Goal: Information Seeking & Learning: Check status

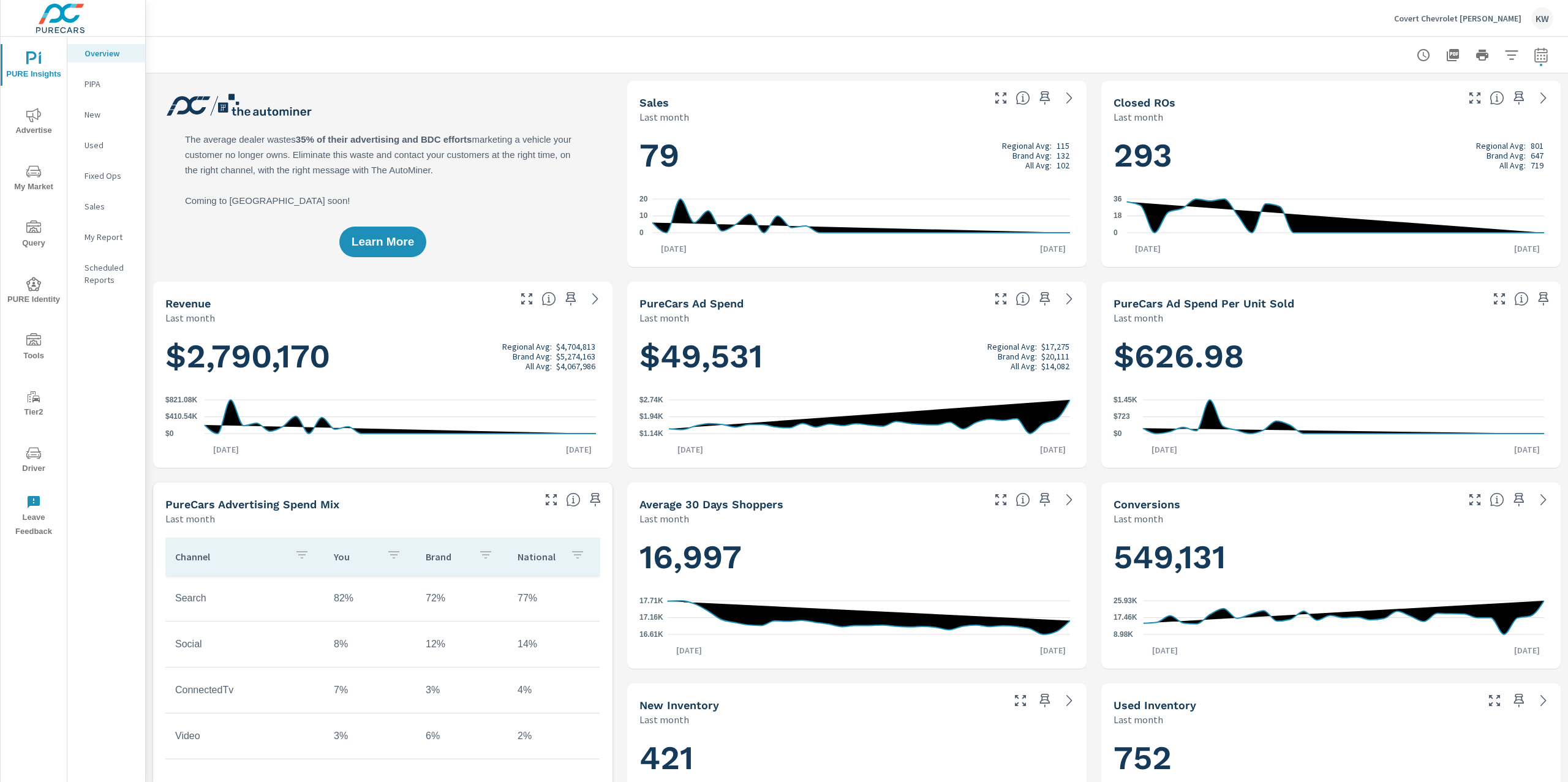
scroll to position [1, 0]
click at [47, 120] on span "Advertise" at bounding box center [34, 123] width 59 height 30
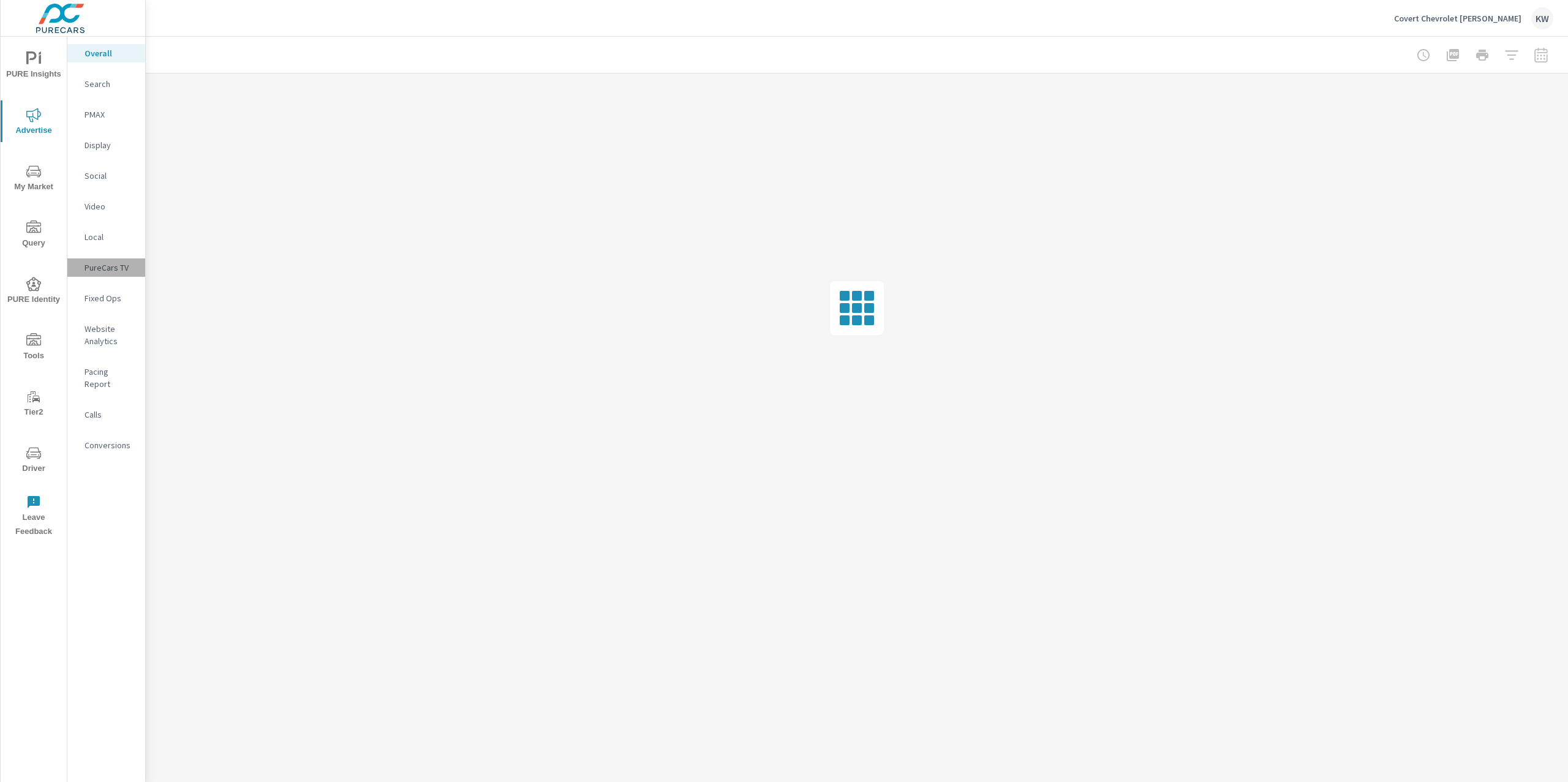
click at [111, 273] on p "PureCars TV" at bounding box center [110, 267] width 51 height 12
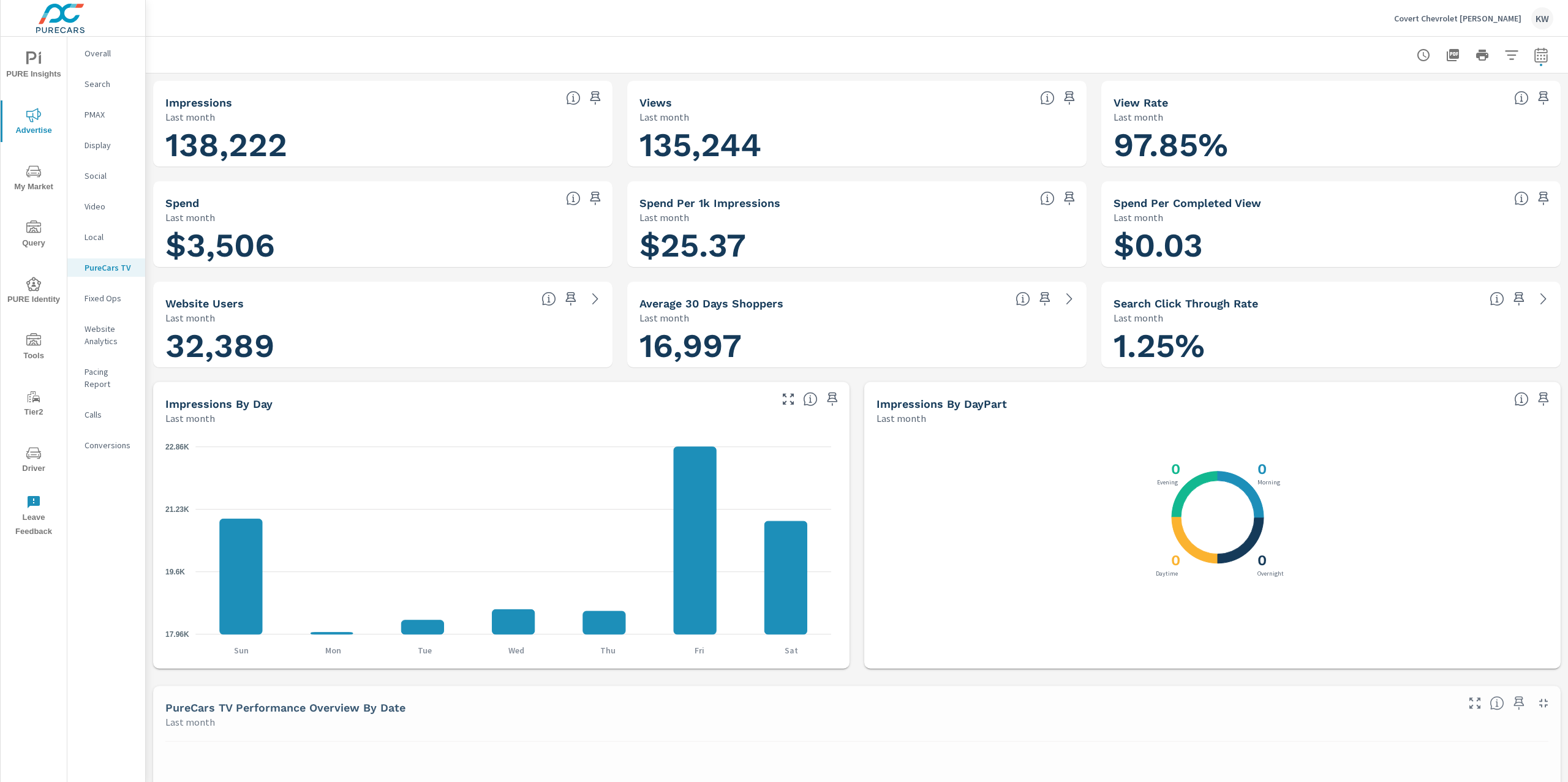
scroll to position [1, 0]
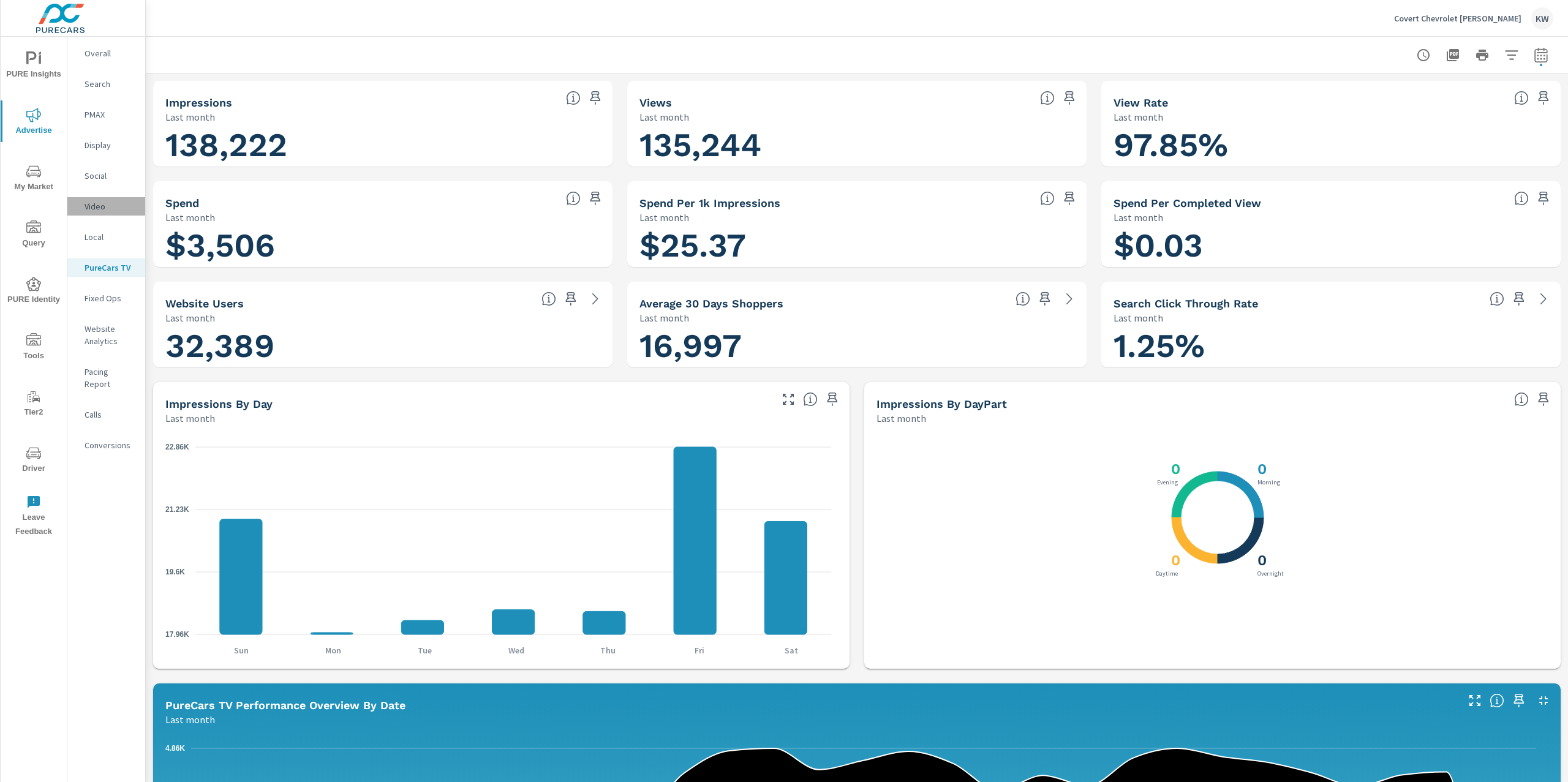
click at [99, 206] on p "Video" at bounding box center [110, 206] width 51 height 12
